Goal: Task Accomplishment & Management: Complete application form

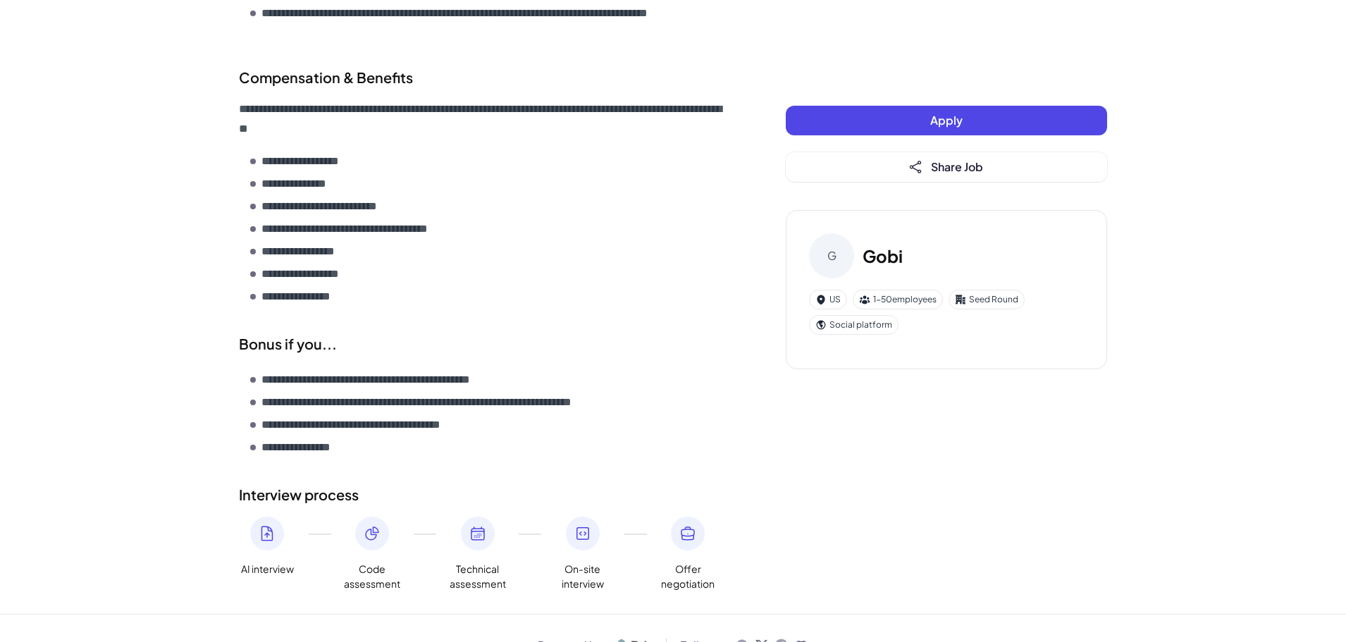
scroll to position [1776, 0]
drag, startPoint x: 256, startPoint y: 505, endPoint x: 277, endPoint y: 505, distance: 20.4
click at [277, 516] on div at bounding box center [267, 533] width 34 height 34
drag, startPoint x: 589, startPoint y: 495, endPoint x: 662, endPoint y: 500, distance: 72.7
click at [662, 516] on div "AI interview Code assessment Technical assessment On-site interview Offer negot…" at bounding box center [484, 553] width 490 height 75
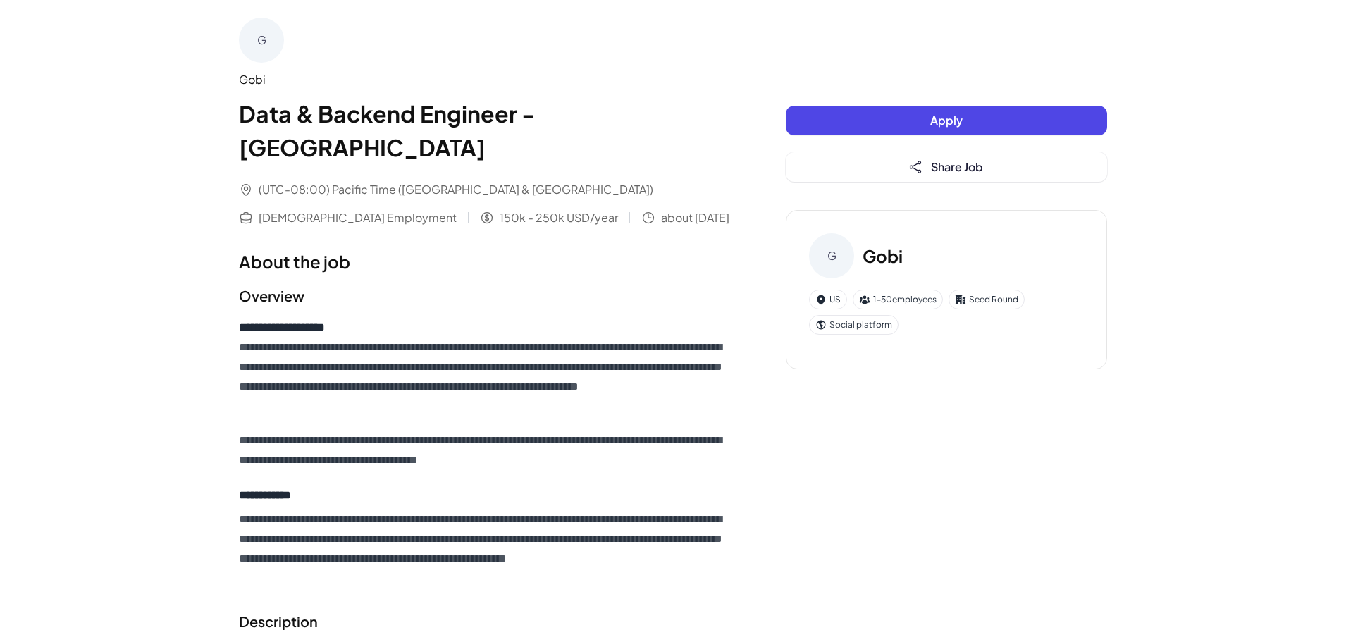
scroll to position [0, 0]
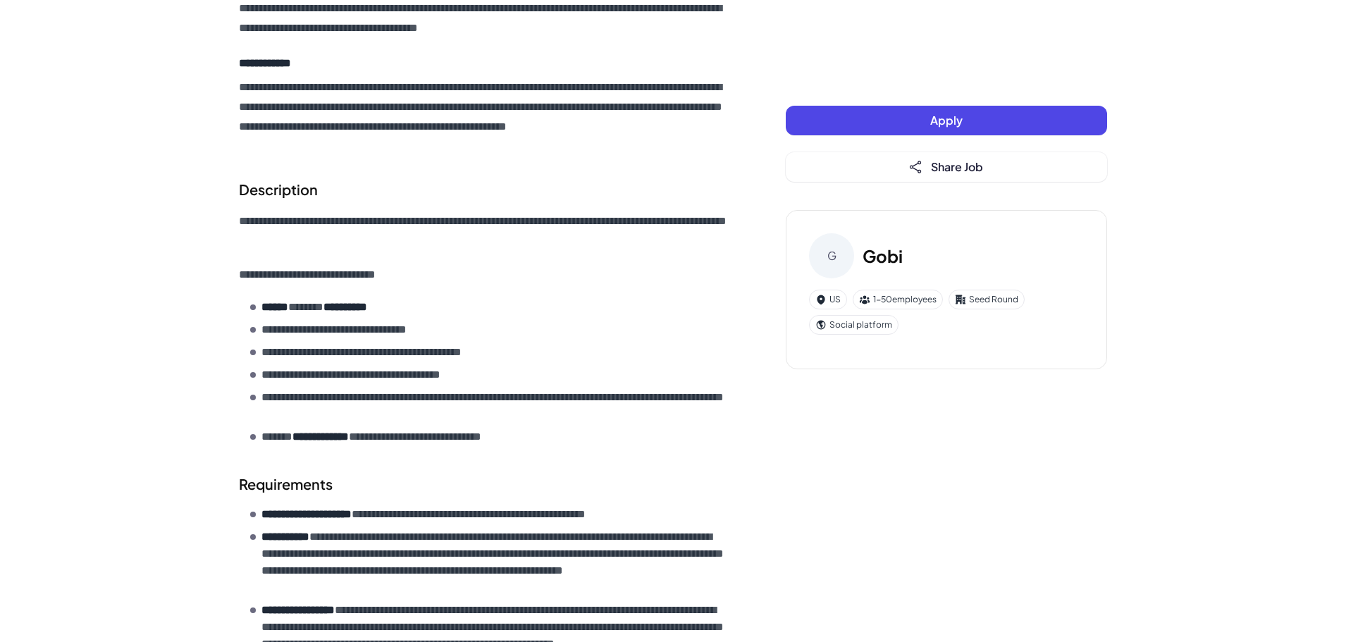
scroll to position [14, 0]
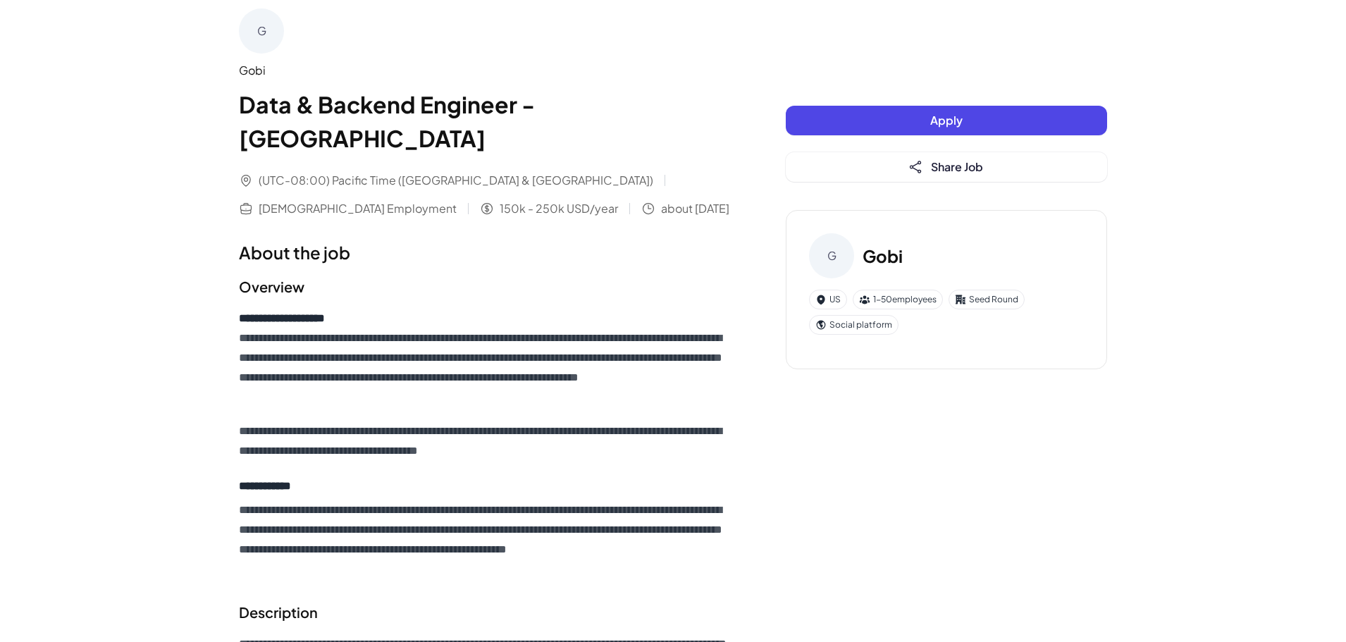
click at [907, 135] on div "Apply Share Job" at bounding box center [946, 144] width 321 height 76
click at [919, 109] on button "Apply" at bounding box center [946, 121] width 321 height 30
